Goal: Communication & Community: Answer question/provide support

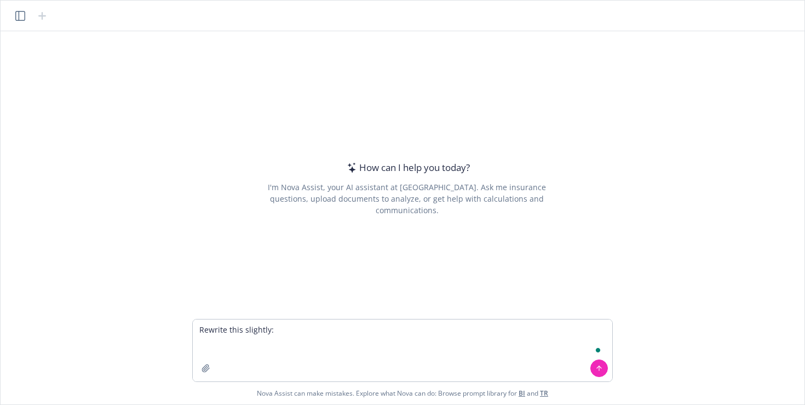
type textarea "Rewrite this slightly: Newfront Co-Founder and Chief Technology Officer {{linke…"
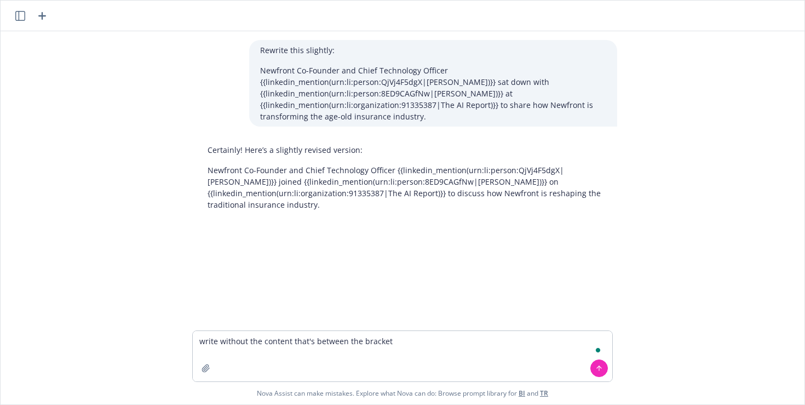
type textarea "write without the content that's between the brackets"
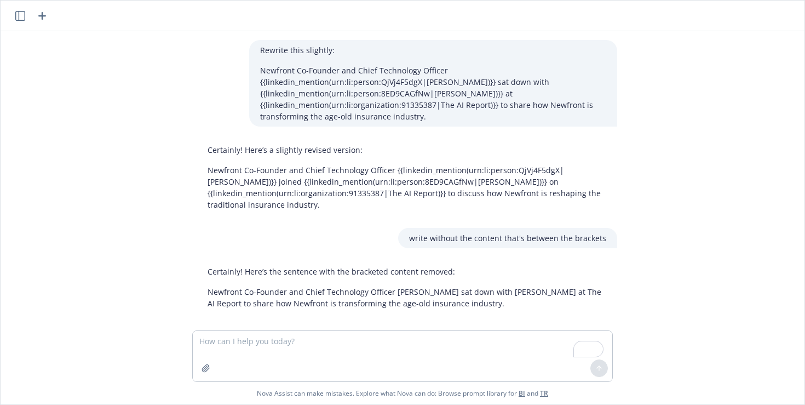
scroll to position [9, 0]
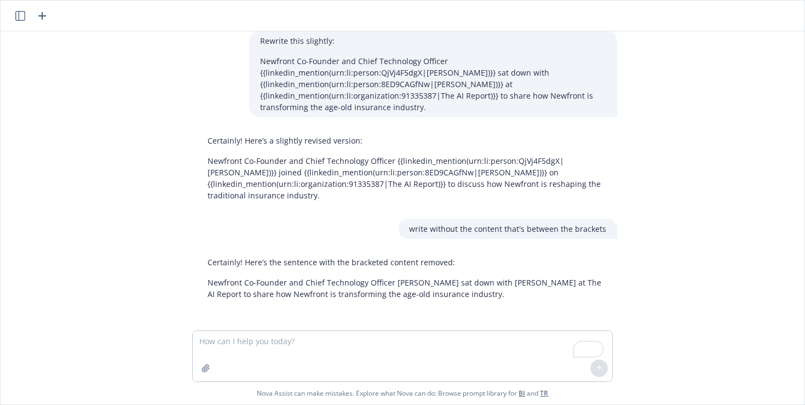
click at [308, 345] on textarea "To enrich screen reader interactions, please activate Accessibility in Grammarl…" at bounding box center [402, 356] width 419 height 50
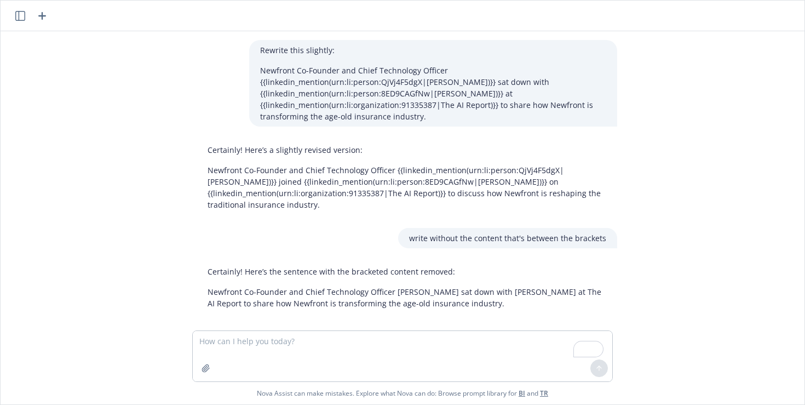
click at [312, 346] on textarea "To enrich screen reader interactions, please activate Accessibility in Grammarl…" at bounding box center [402, 356] width 419 height 50
click at [287, 288] on p "Newfront Co-Founder and Chief Technology Officer [PERSON_NAME] sat down with [P…" at bounding box center [407, 297] width 399 height 23
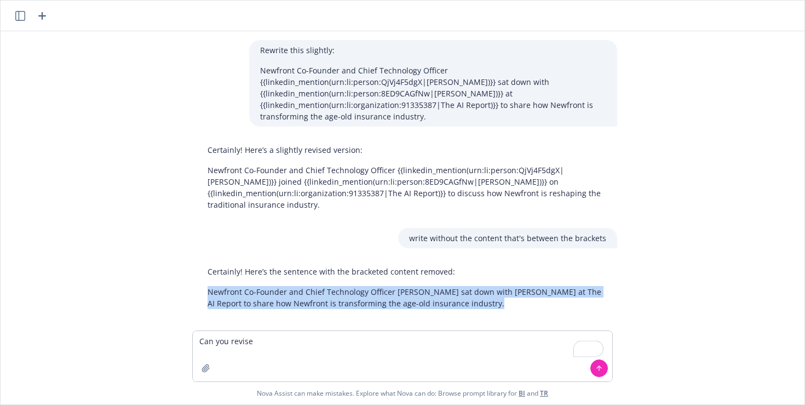
click at [287, 288] on p "Newfront Co-Founder and Chief Technology Officer [PERSON_NAME] sat down with [P…" at bounding box center [407, 297] width 399 height 23
copy p "Newfront Co-Founder and Chief Technology Officer [PERSON_NAME] sat down with [P…"
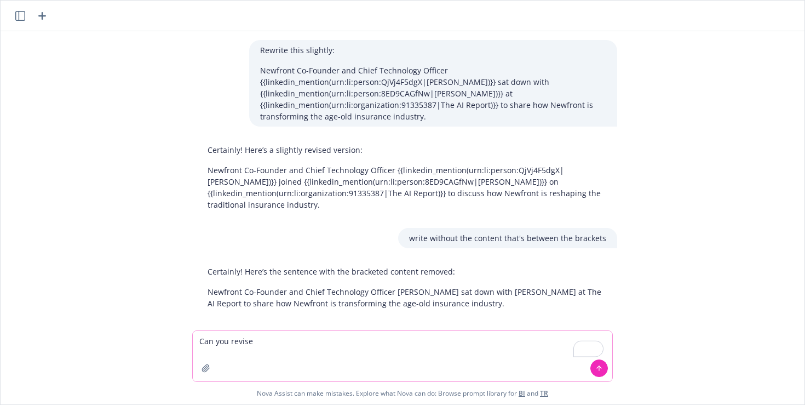
click at [274, 351] on textarea "Can you revise" at bounding box center [402, 356] width 419 height 50
type textarea "P"
paste textarea "Newfront Co-Founder and Chief Technology Officer [PERSON_NAME] sat down with [P…"
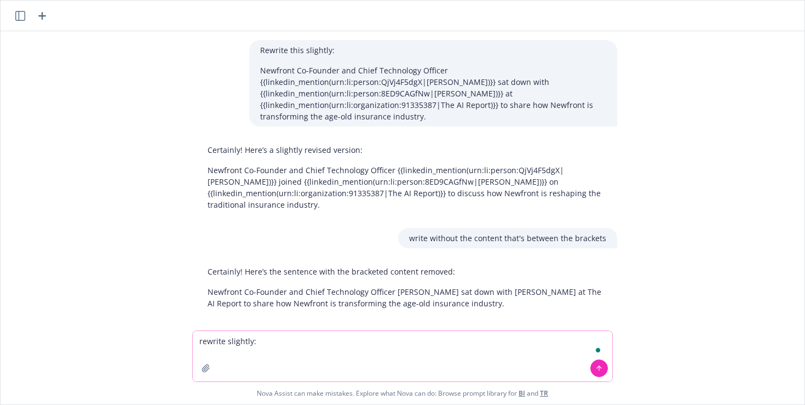
type textarea "rewrite slightly: Newfront Co-Founder and Chief Technology Officer [PERSON_NAME…"
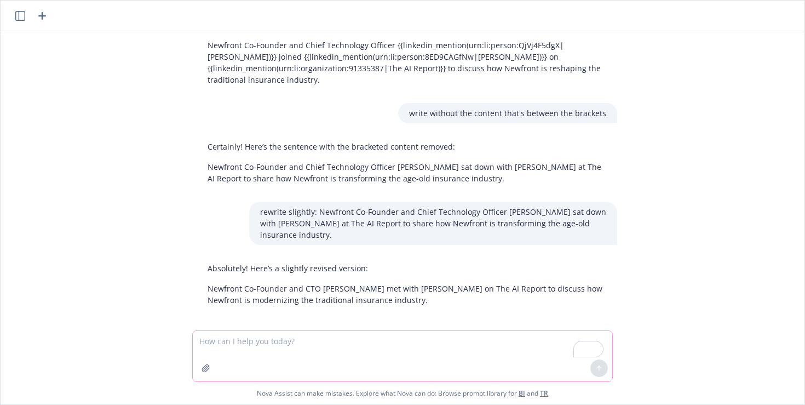
scroll to position [131, 0]
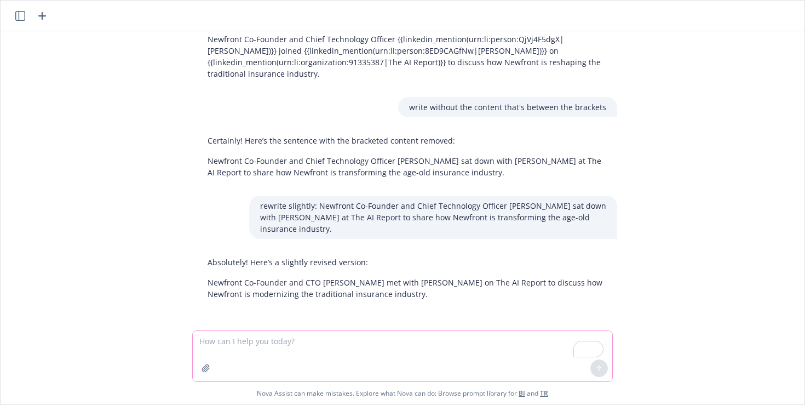
click at [263, 350] on textarea "To enrich screen reader interactions, please activate Accessibility in Grammarl…" at bounding box center [402, 356] width 419 height 50
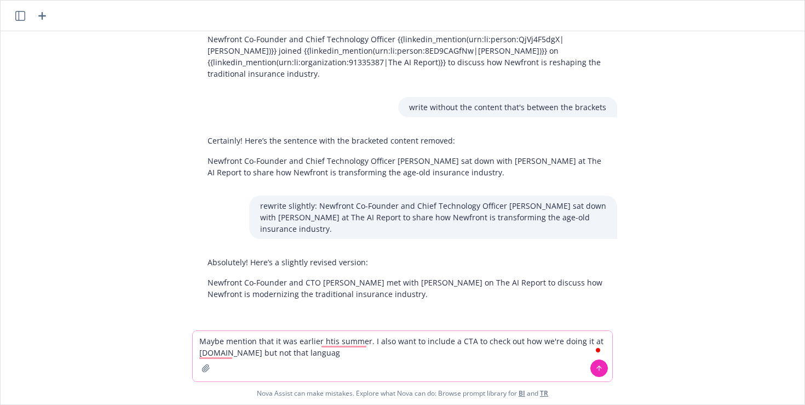
type textarea "Maybe mention that it was earlier htis summer. I also want to include a CTA to …"
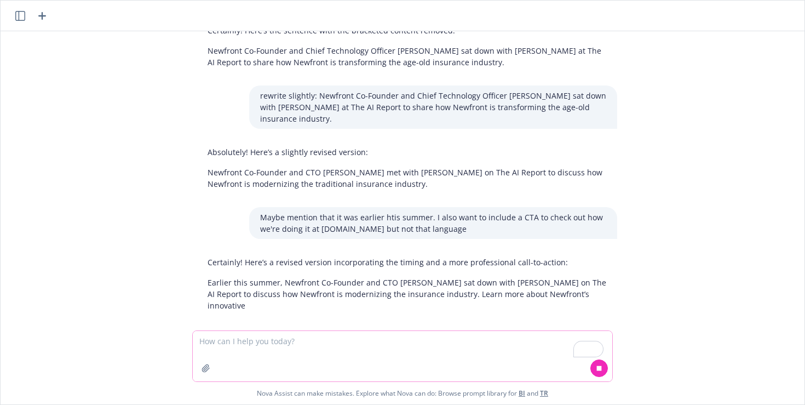
scroll to position [252, 0]
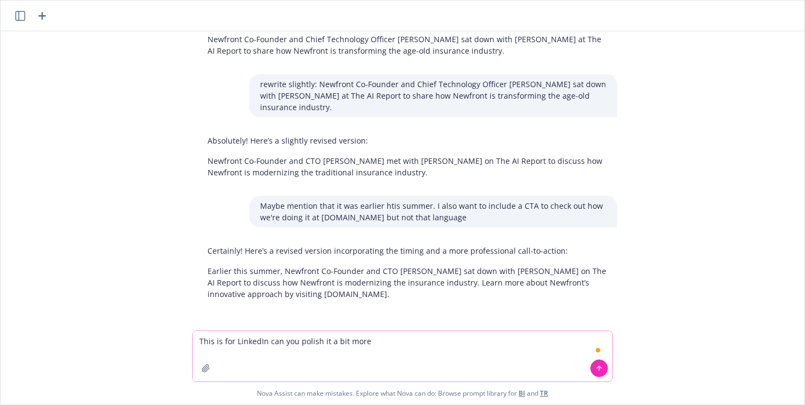
type textarea "This is for LinkedIn can you polish it a bit more?"
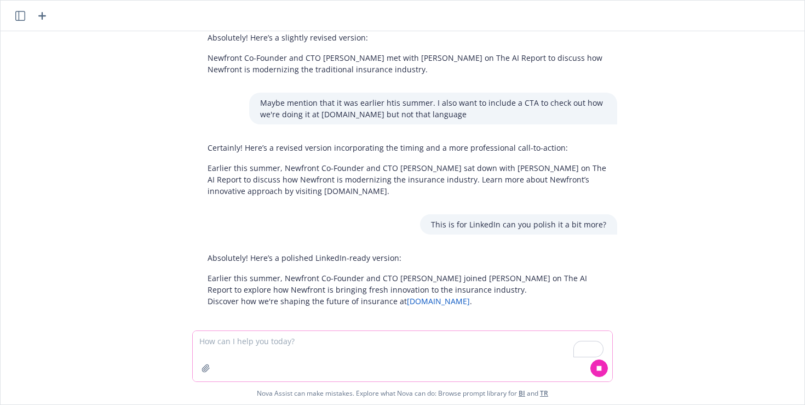
scroll to position [363, 0]
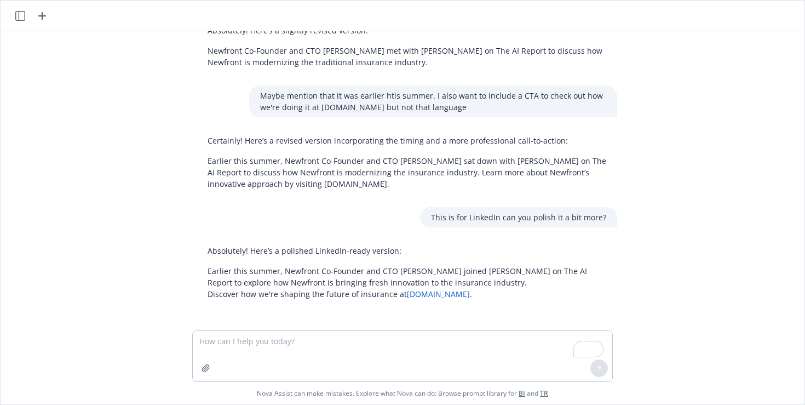
click at [288, 278] on p "Earlier this summer, Newfront Co-Founder and CTO [PERSON_NAME] joined [PERSON_N…" at bounding box center [407, 282] width 399 height 35
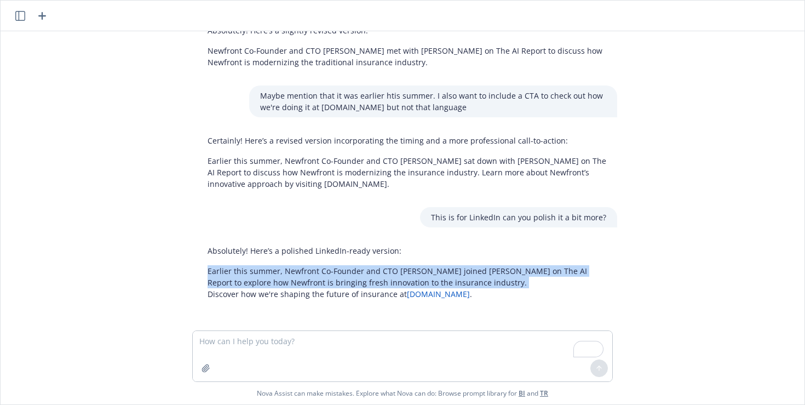
click at [288, 277] on p "Earlier this summer, Newfront Co-Founder and CTO [PERSON_NAME] joined [PERSON_N…" at bounding box center [407, 282] width 399 height 35
click at [295, 353] on textarea "To enrich screen reader interactions, please activate Accessibility in Grammarl…" at bounding box center [402, 356] width 419 height 50
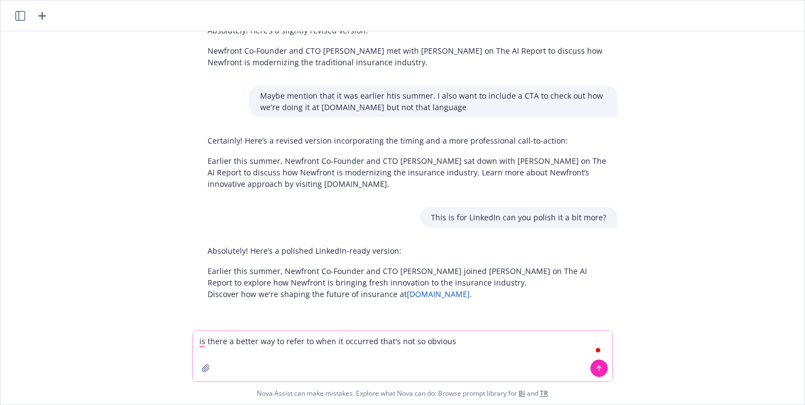
type textarea "is there a better way to refer to when it occurred that's not so obvious?"
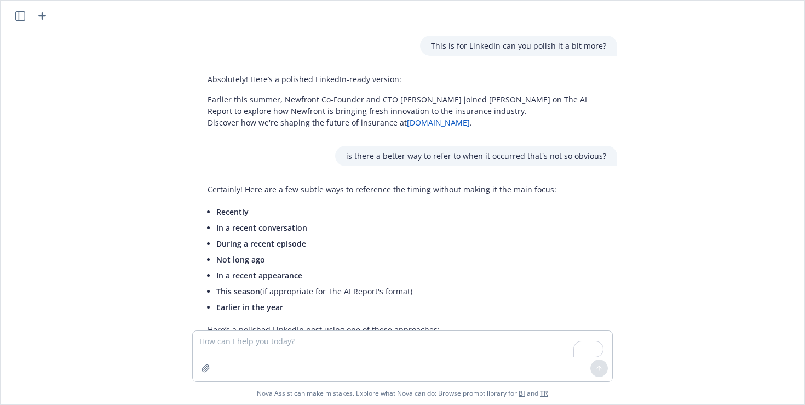
scroll to position [633, 0]
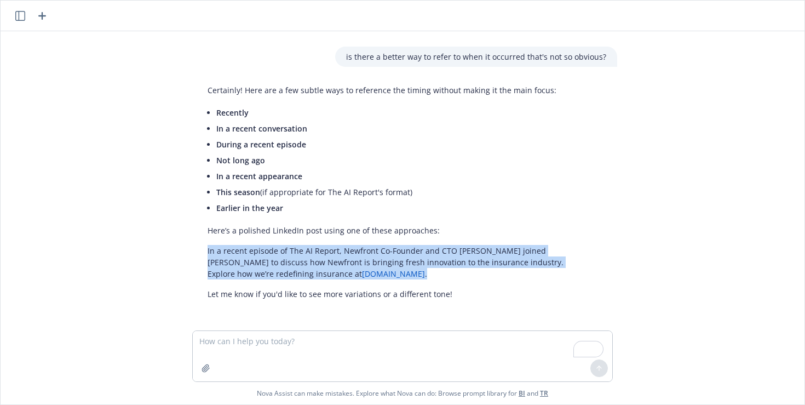
drag, startPoint x: 203, startPoint y: 252, endPoint x: 433, endPoint y: 269, distance: 230.6
click at [433, 269] on p "In a recent episode of The AI Report, Newfront Co-Founder and CTO [PERSON_NAME]…" at bounding box center [407, 262] width 399 height 35
copy p "In a recent episode of The AI Report, Newfront Co-Founder and CTO [PERSON_NAME]…"
